Goal: Task Accomplishment & Management: Manage account settings

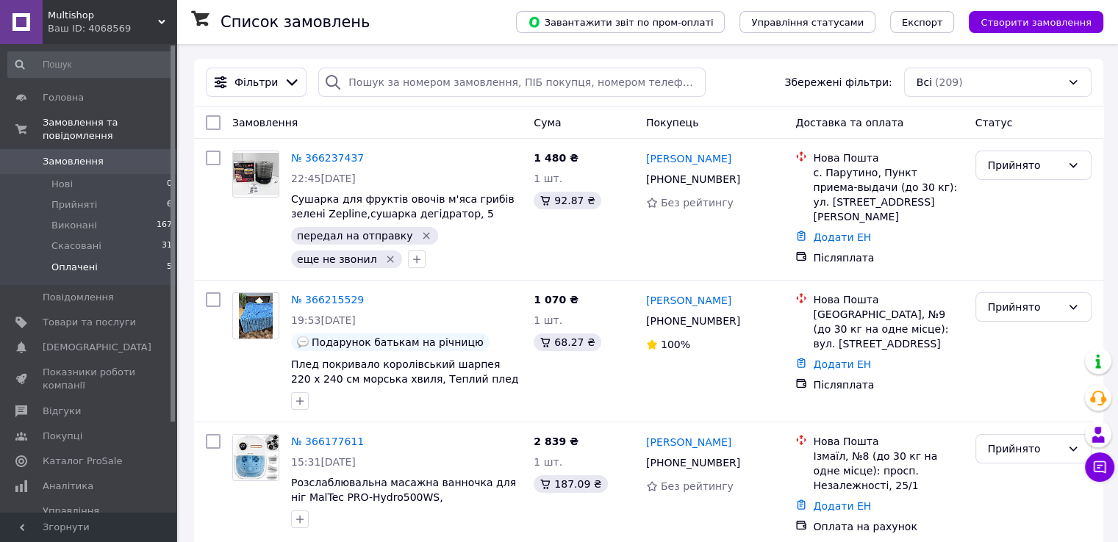
click at [109, 257] on li "Оплачені 5" at bounding box center [90, 271] width 181 height 28
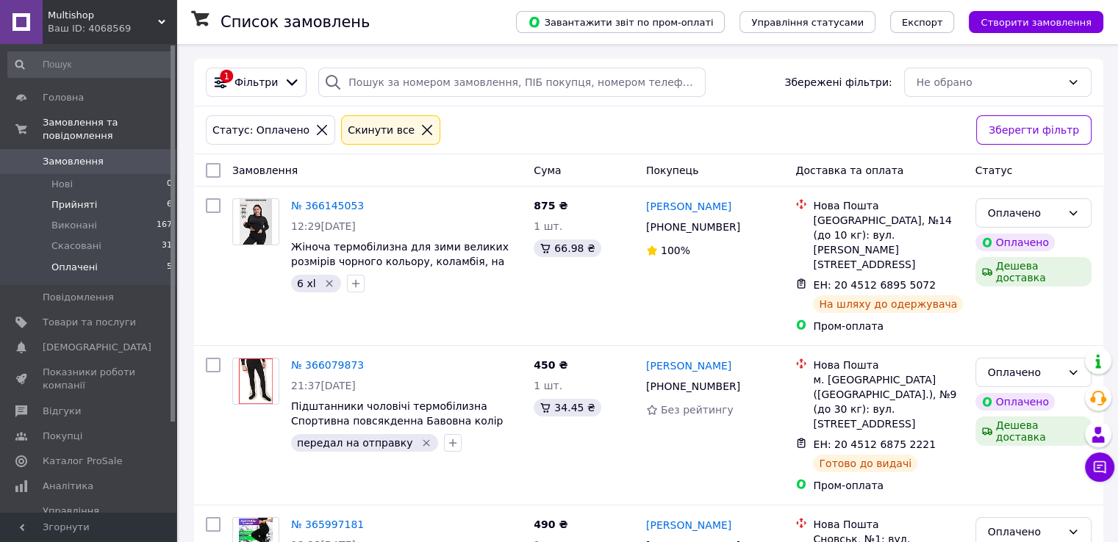
click at [79, 198] on span "Прийняті" at bounding box center [74, 204] width 46 height 13
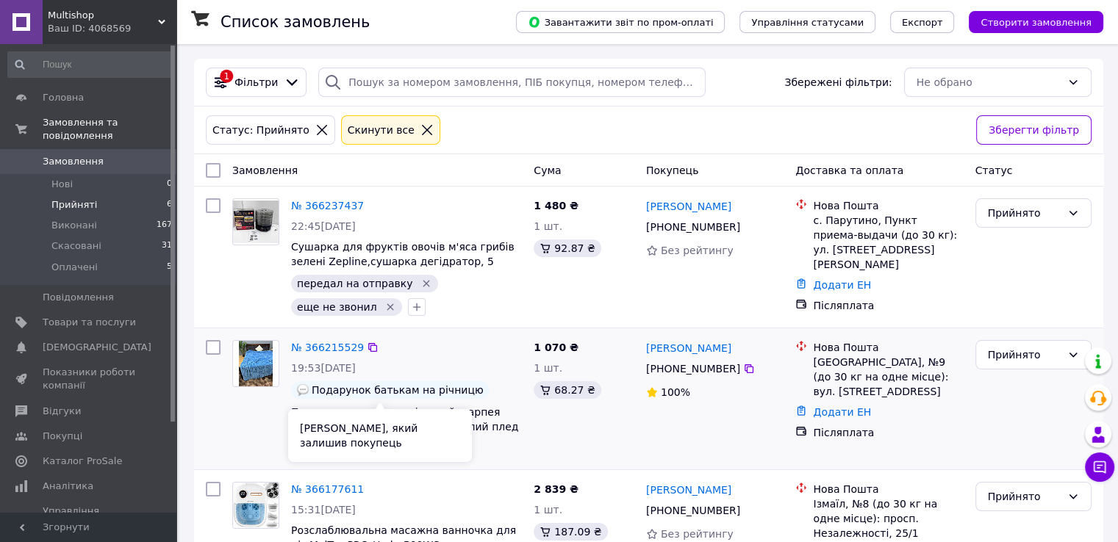
click at [428, 392] on span "Подарунок батькам на річницю" at bounding box center [398, 390] width 172 height 12
click at [381, 392] on span "Подарунок батькам на річницю" at bounding box center [398, 390] width 172 height 12
click at [54, 405] on link "Відгуки" at bounding box center [90, 411] width 181 height 25
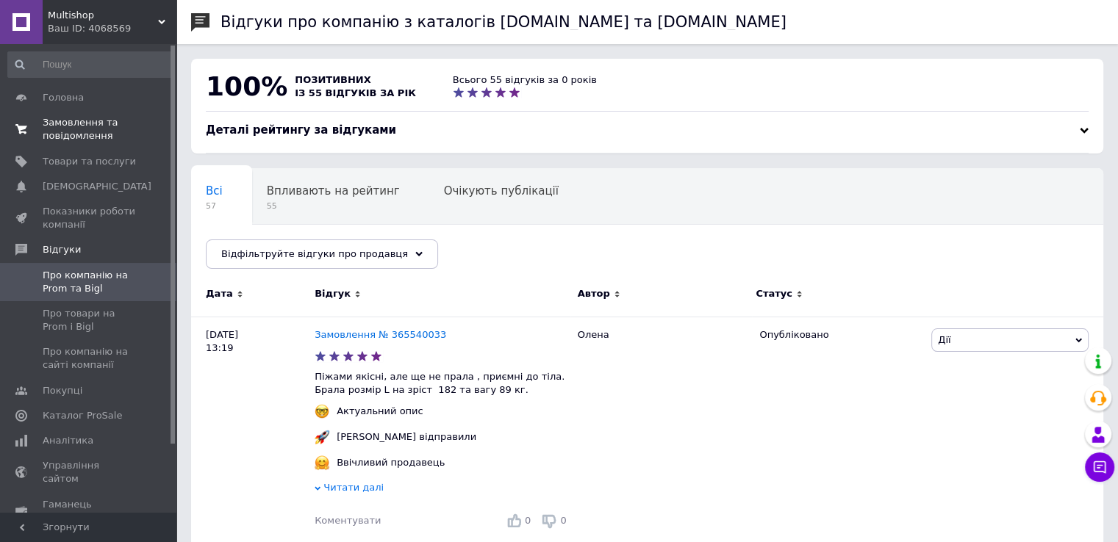
click at [79, 123] on span "Замовлення та повідомлення" at bounding box center [89, 129] width 93 height 26
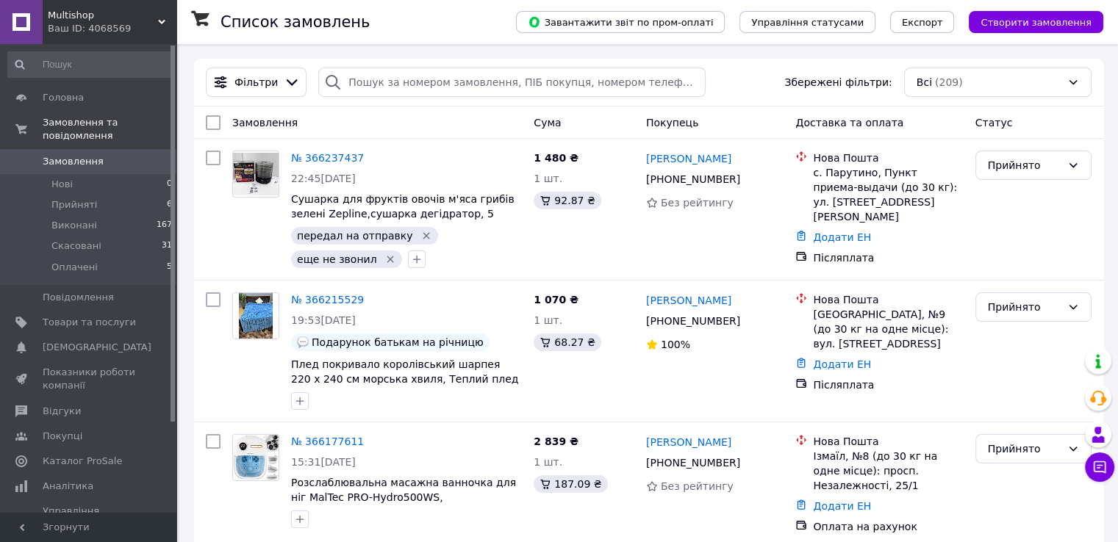
click at [732, 99] on div "Фільтри Збережені фільтри: Всі (209)" at bounding box center [648, 83] width 909 height 48
